Goal: Transaction & Acquisition: Purchase product/service

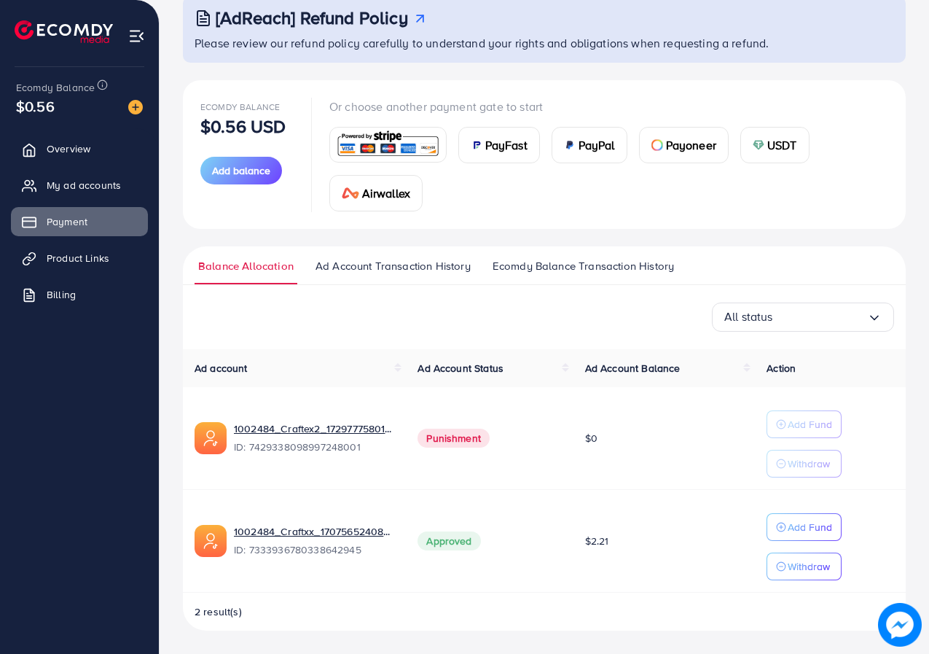
scroll to position [94, 0]
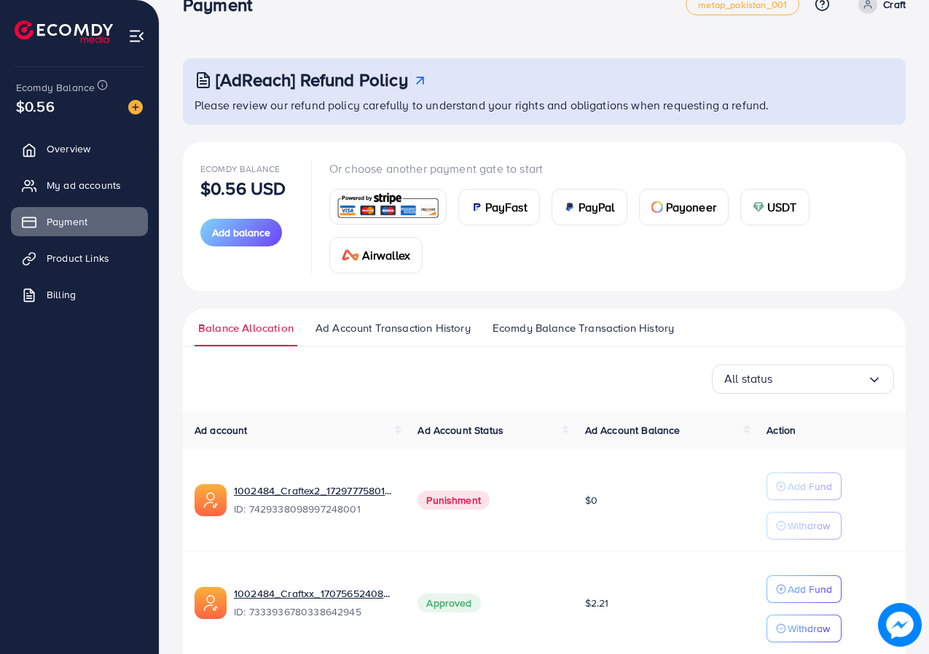
scroll to position [94, 0]
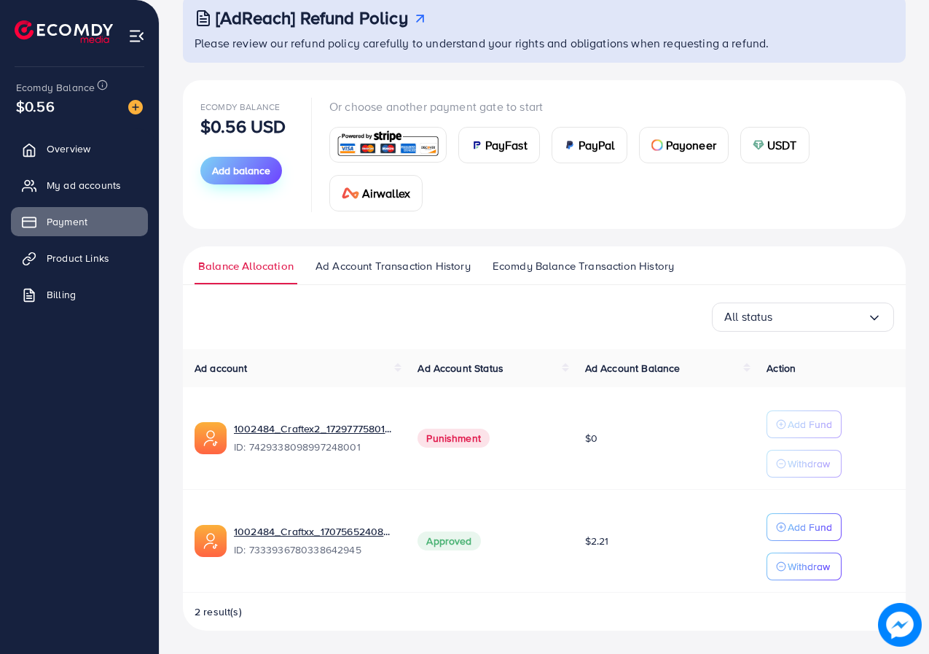
click at [247, 174] on span "Add balance" at bounding box center [241, 170] width 58 height 15
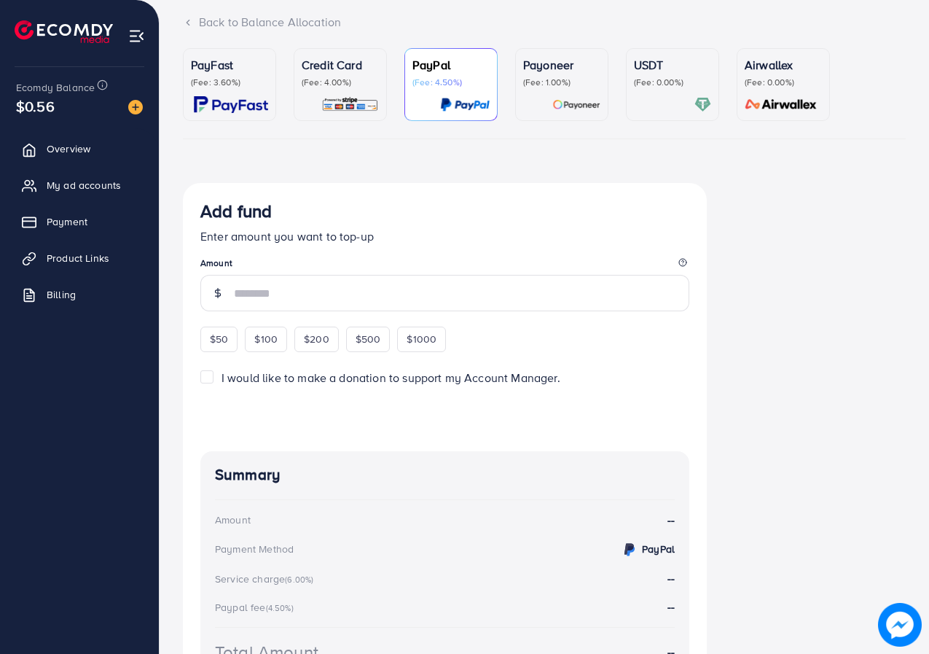
click at [537, 88] on p "(Fee: 1.00%)" at bounding box center [561, 83] width 77 height 12
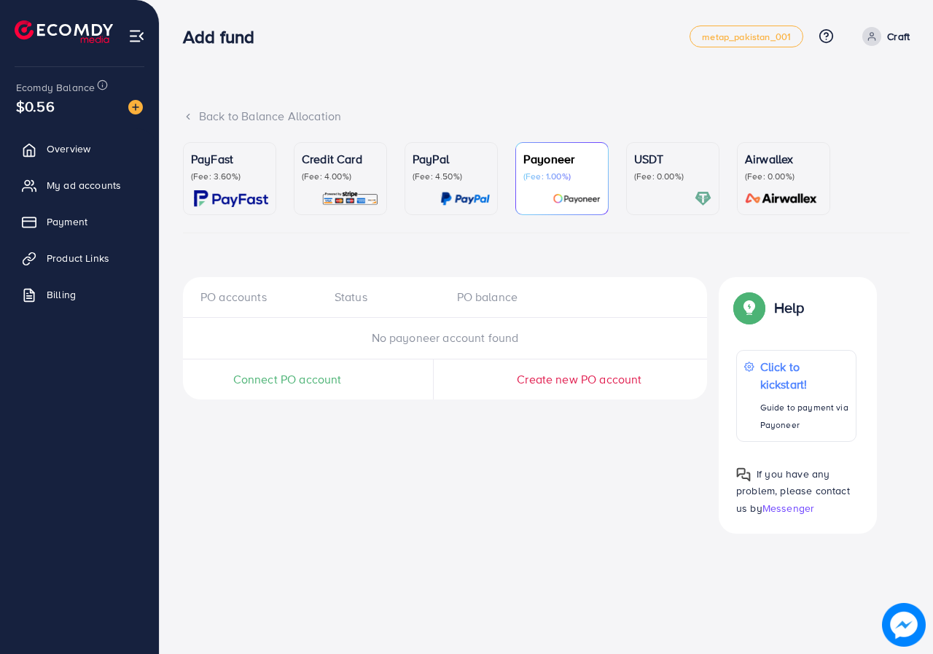
click at [283, 377] on span "Connect PO account" at bounding box center [287, 379] width 109 height 17
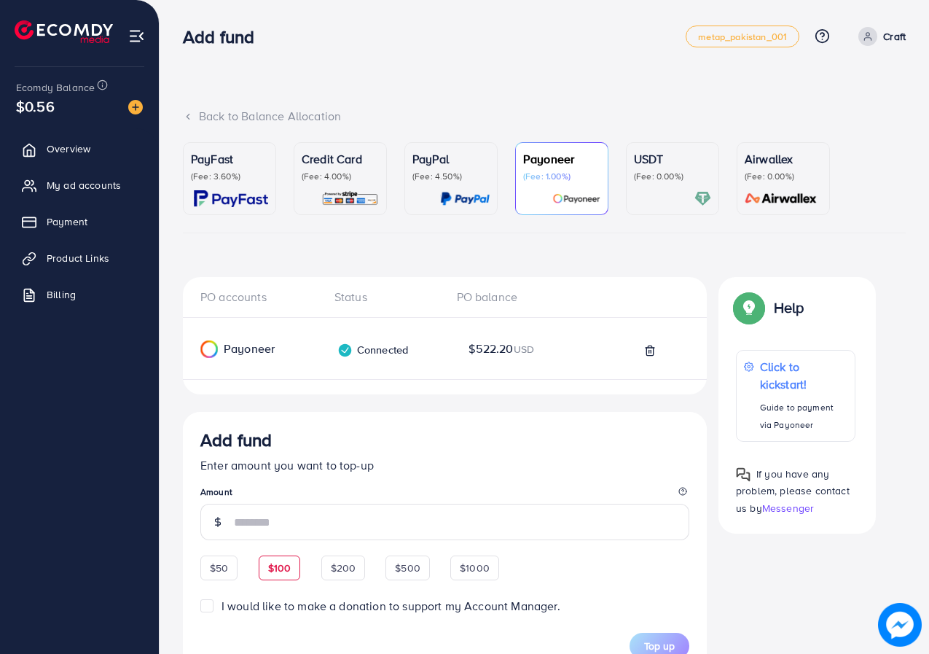
scroll to position [219, 0]
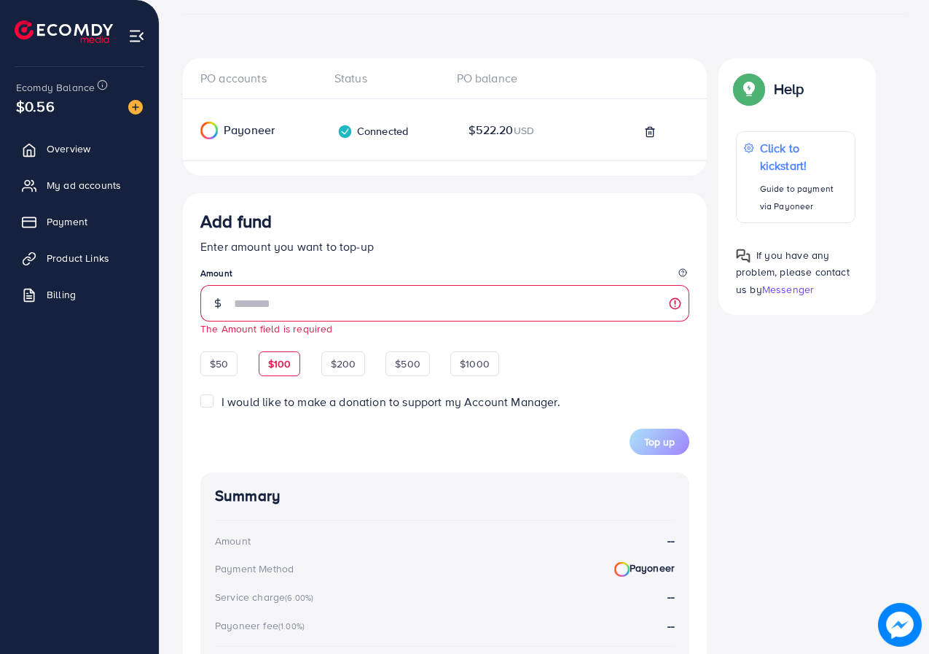
click at [293, 350] on div "$50 $100 $200 $500 $1000" at bounding box center [349, 362] width 299 height 28
click at [284, 360] on span "$100" at bounding box center [279, 363] width 23 height 15
type input "***"
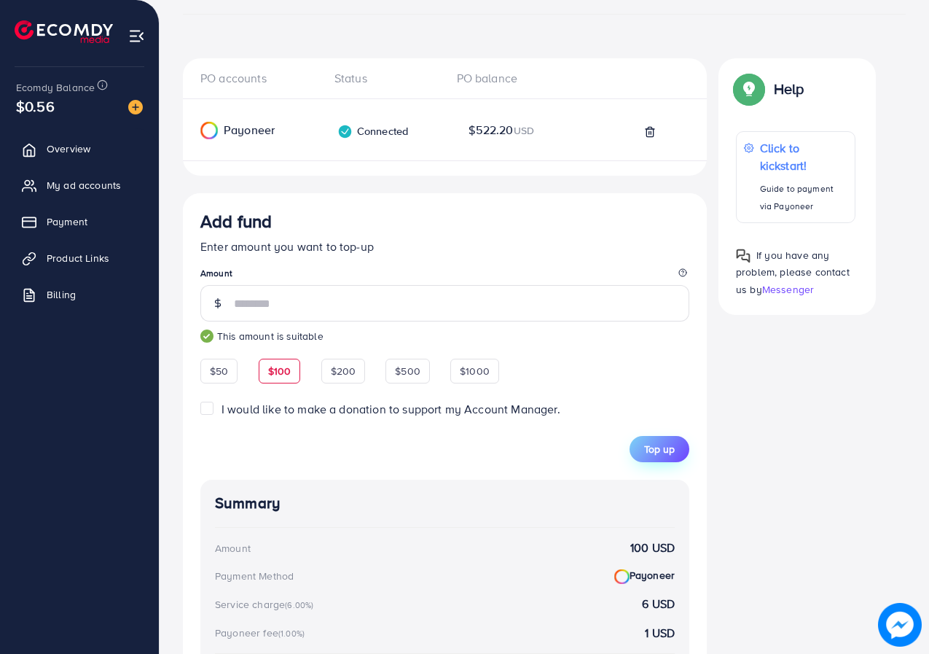
click at [668, 443] on span "Top up" at bounding box center [659, 449] width 31 height 15
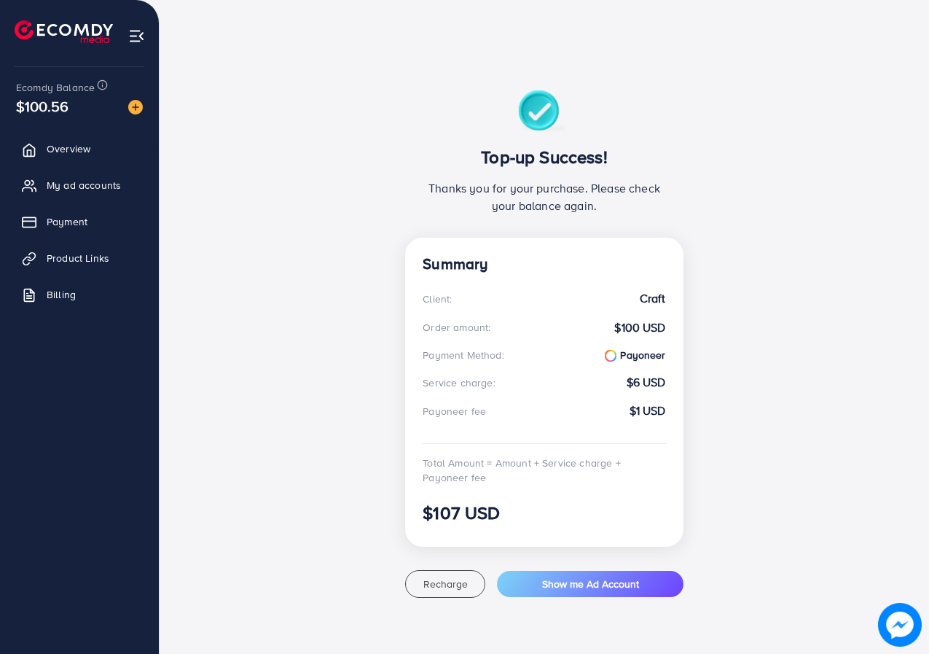
scroll to position [55, 0]
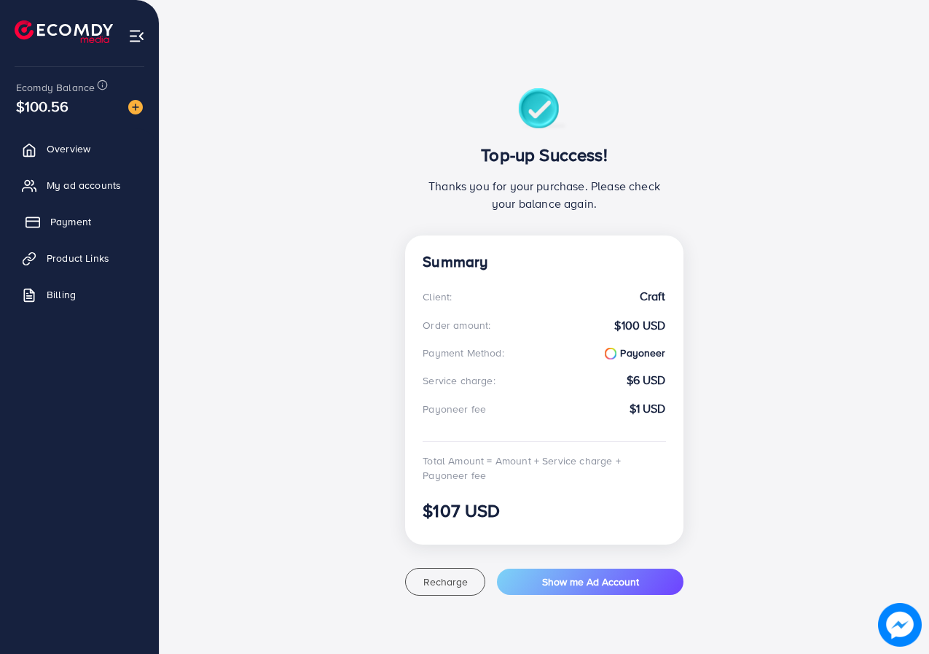
click at [73, 217] on span "Payment" at bounding box center [70, 221] width 41 height 15
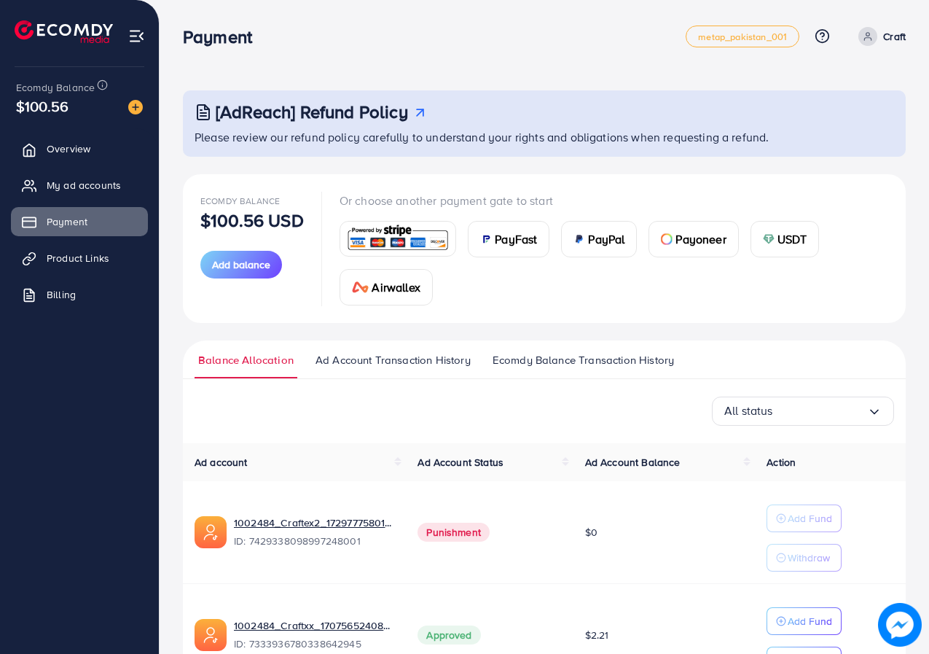
click at [689, 230] on span "Payoneer" at bounding box center [701, 238] width 50 height 17
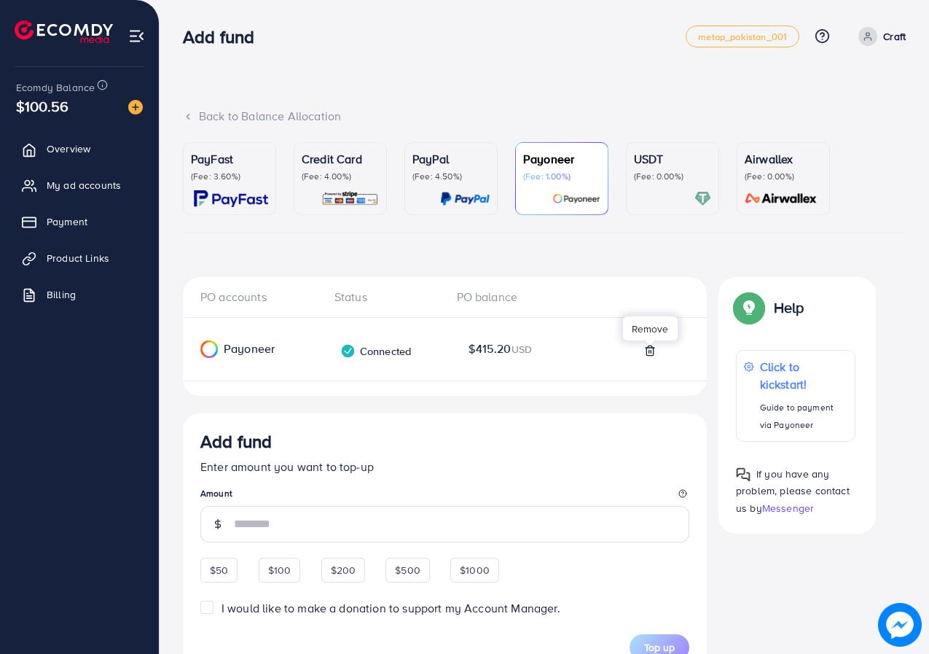
click at [651, 351] on line at bounding box center [651, 351] width 0 height 3
